Goal: Task Accomplishment & Management: Use online tool/utility

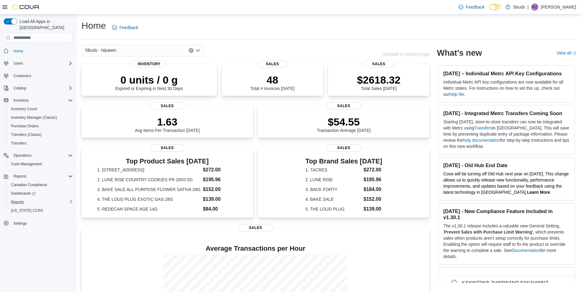
click at [28, 198] on div "Reports" at bounding box center [41, 201] width 64 height 7
click at [15, 200] on span "Reports" at bounding box center [17, 202] width 13 height 5
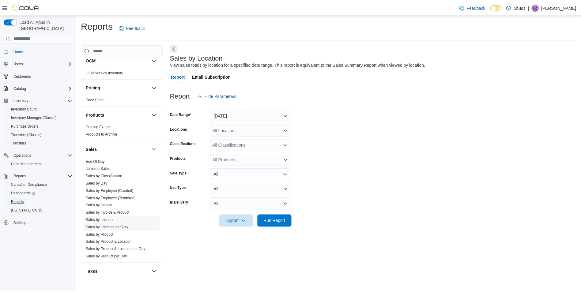
scroll to position [442, 0]
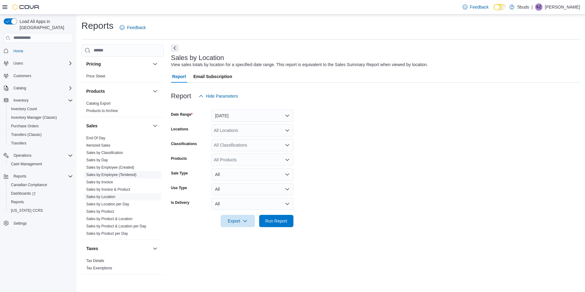
click at [125, 173] on link "Sales by Employee (Tendered)" at bounding box center [111, 175] width 50 height 4
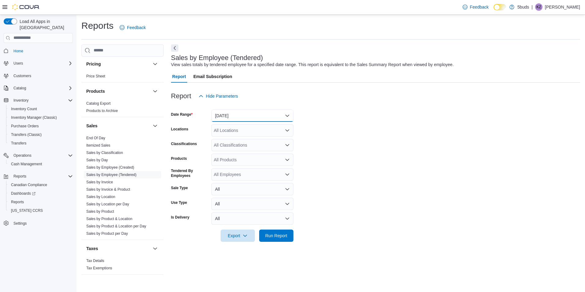
click at [231, 118] on button "[DATE]" at bounding box center [252, 116] width 82 height 12
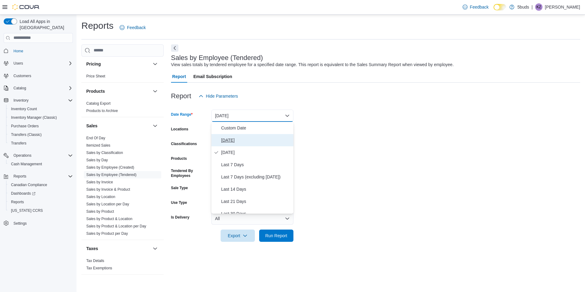
click at [233, 143] on span "[DATE]" at bounding box center [256, 139] width 70 height 7
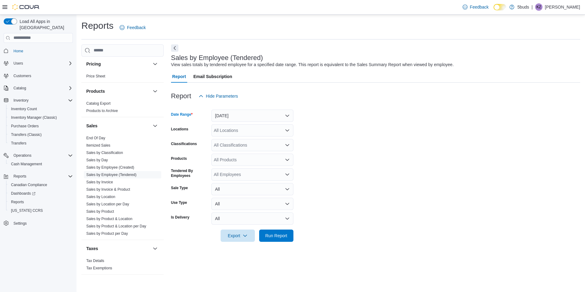
click at [234, 133] on div "All Locations" at bounding box center [252, 130] width 82 height 12
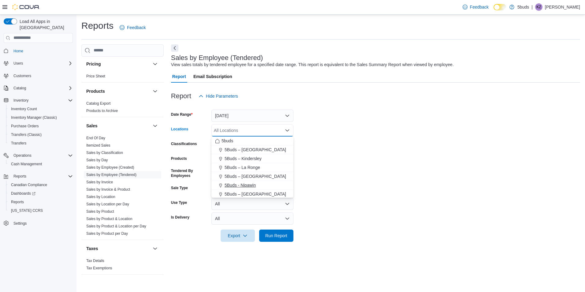
click at [242, 182] on span "5Buds - Nipawin" at bounding box center [240, 185] width 31 height 6
click at [281, 237] on span "Run Report" at bounding box center [276, 235] width 22 height 6
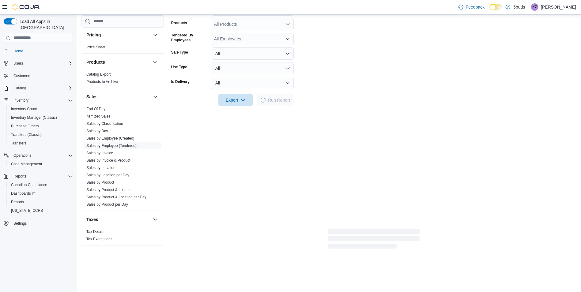
scroll to position [153, 0]
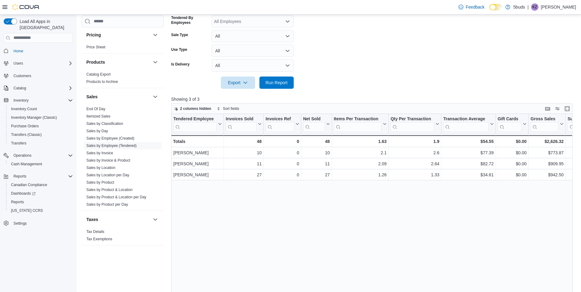
click at [36, 47] on span "Home" at bounding box center [42, 51] width 62 height 8
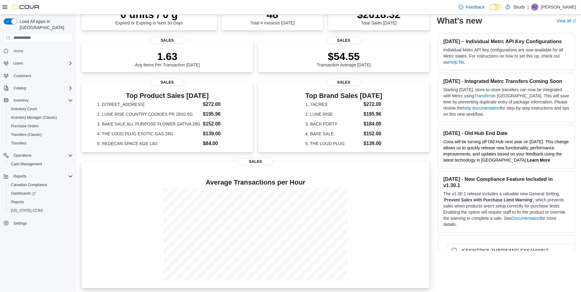
scroll to position [67, 0]
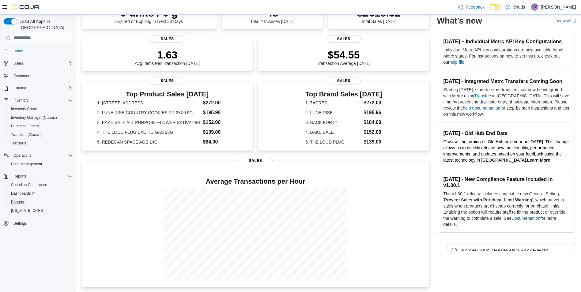
click at [20, 198] on span "Reports" at bounding box center [17, 201] width 13 height 7
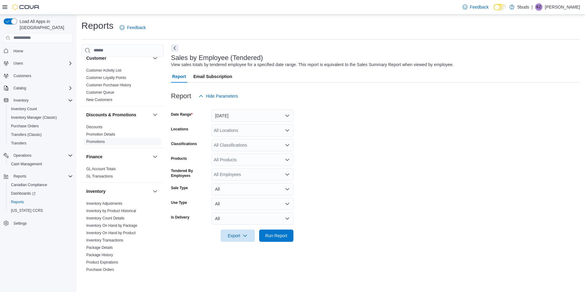
scroll to position [153, 0]
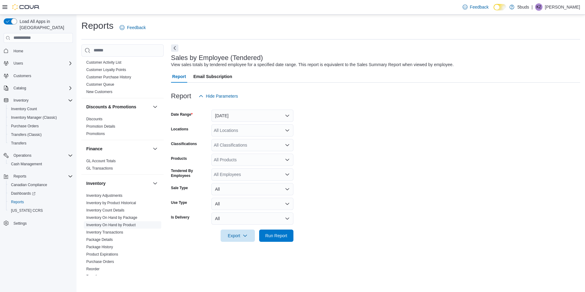
click at [129, 223] on link "Inventory On Hand by Product" at bounding box center [110, 225] width 49 height 4
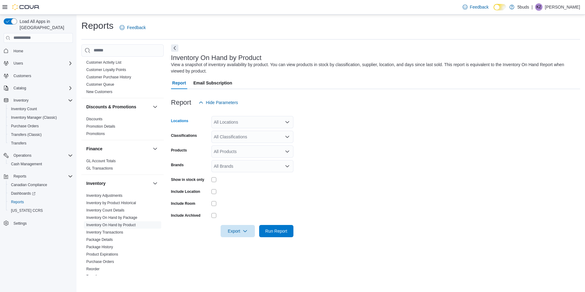
click at [235, 124] on div "All Locations" at bounding box center [252, 122] width 82 height 12
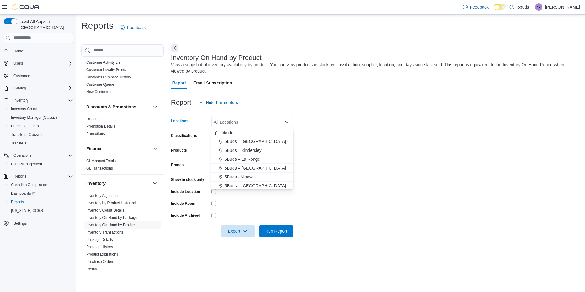
click at [233, 174] on span "5Buds - Nipawin" at bounding box center [240, 177] width 31 height 6
click at [368, 143] on form "Locations 5Buds - [GEOGRAPHIC_DATA] Combo box. Selected. 5Buds - [GEOGRAPHIC_DA…" at bounding box center [375, 173] width 409 height 129
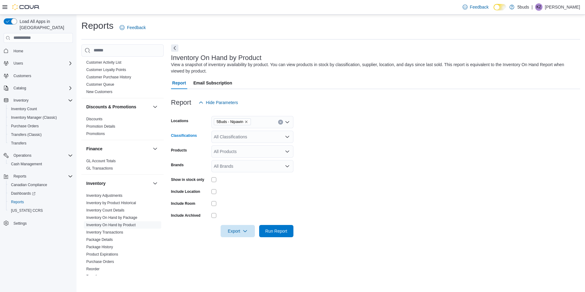
click at [241, 134] on div "All Classifications" at bounding box center [252, 137] width 82 height 12
click at [239, 194] on span "28G" at bounding box center [235, 196] width 8 height 6
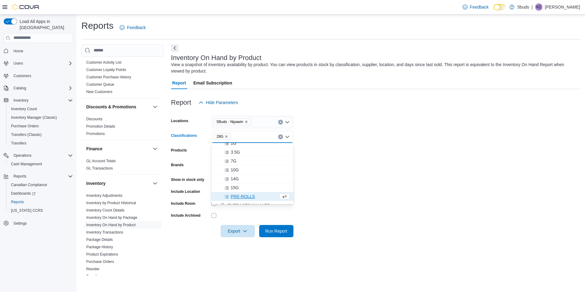
click at [351, 161] on form "Locations 5Buds - [GEOGRAPHIC_DATA] Classifications 28G Combo box. Selected. 28…" at bounding box center [375, 173] width 409 height 129
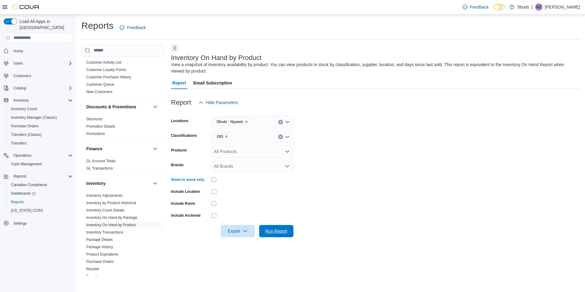
click at [274, 225] on div "Export Run Report" at bounding box center [232, 231] width 122 height 12
click at [278, 231] on span "Run Report" at bounding box center [276, 231] width 22 height 6
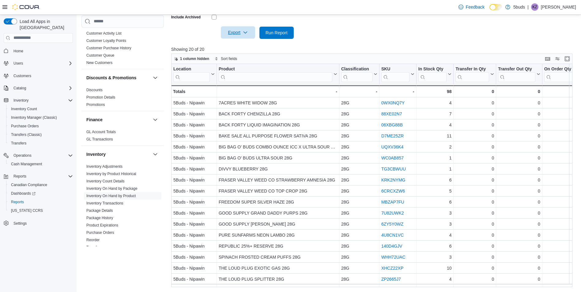
click at [246, 33] on icon "button" at bounding box center [245, 32] width 5 height 5
